Goal: Transaction & Acquisition: Purchase product/service

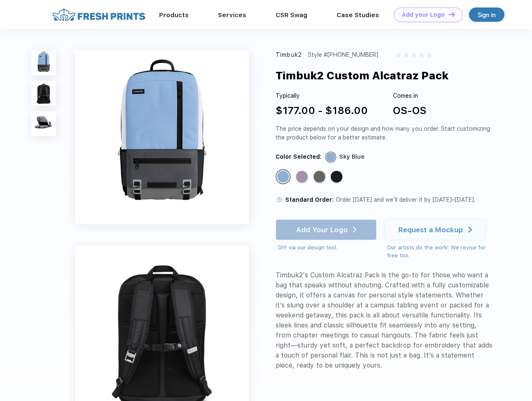
click at [425, 15] on link "Add your Logo Design Tool" at bounding box center [428, 15] width 69 height 15
click at [0, 0] on div "Design Tool" at bounding box center [0, 0] width 0 height 0
click at [448, 14] on link "Add your Logo Design Tool" at bounding box center [428, 15] width 69 height 15
click at [44, 63] on img at bounding box center [43, 63] width 25 height 25
click at [44, 94] on img at bounding box center [43, 93] width 25 height 25
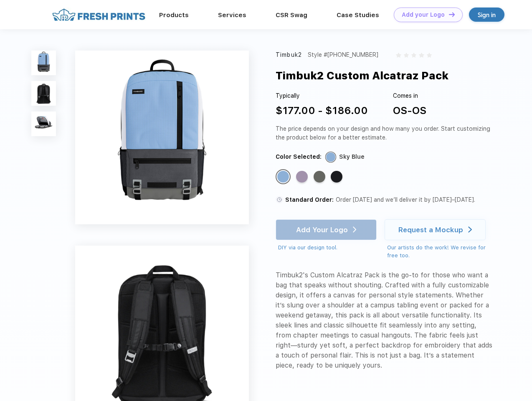
click at [44, 124] on img at bounding box center [43, 124] width 25 height 25
click at [284, 177] on div "Standard Color" at bounding box center [284, 177] width 12 height 12
click at [303, 177] on div "Standard Color" at bounding box center [302, 177] width 12 height 12
click at [321, 177] on div "Standard Color" at bounding box center [320, 177] width 12 height 12
click at [338, 177] on div "Standard Color" at bounding box center [337, 177] width 12 height 12
